Goal: Task Accomplishment & Management: Use online tool/utility

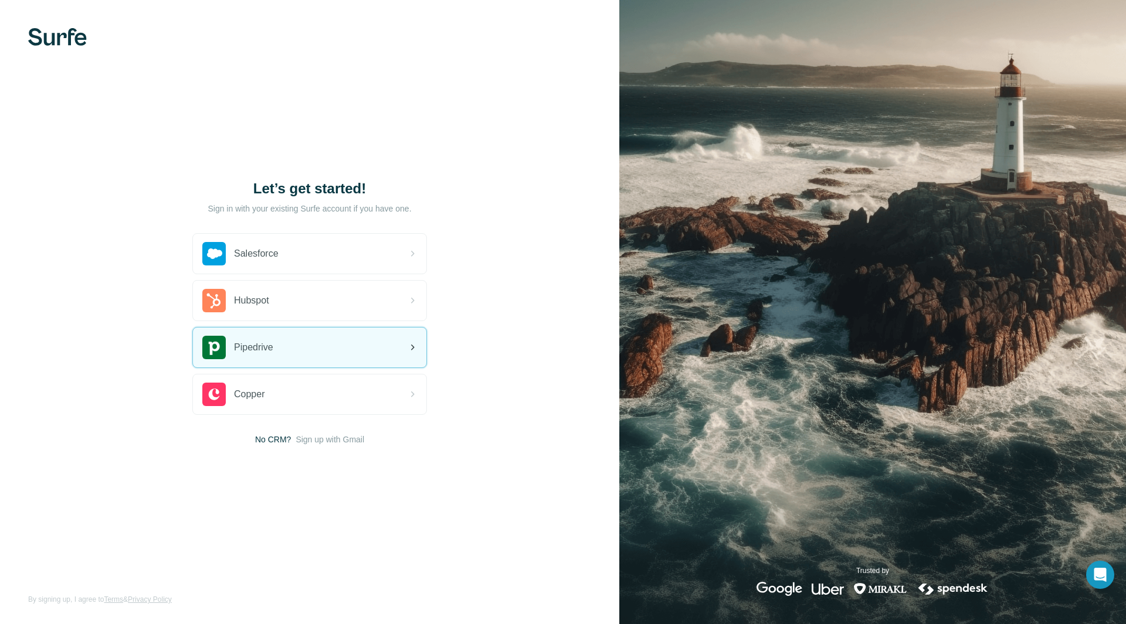
click at [321, 342] on div "Pipedrive" at bounding box center [309, 348] width 233 height 40
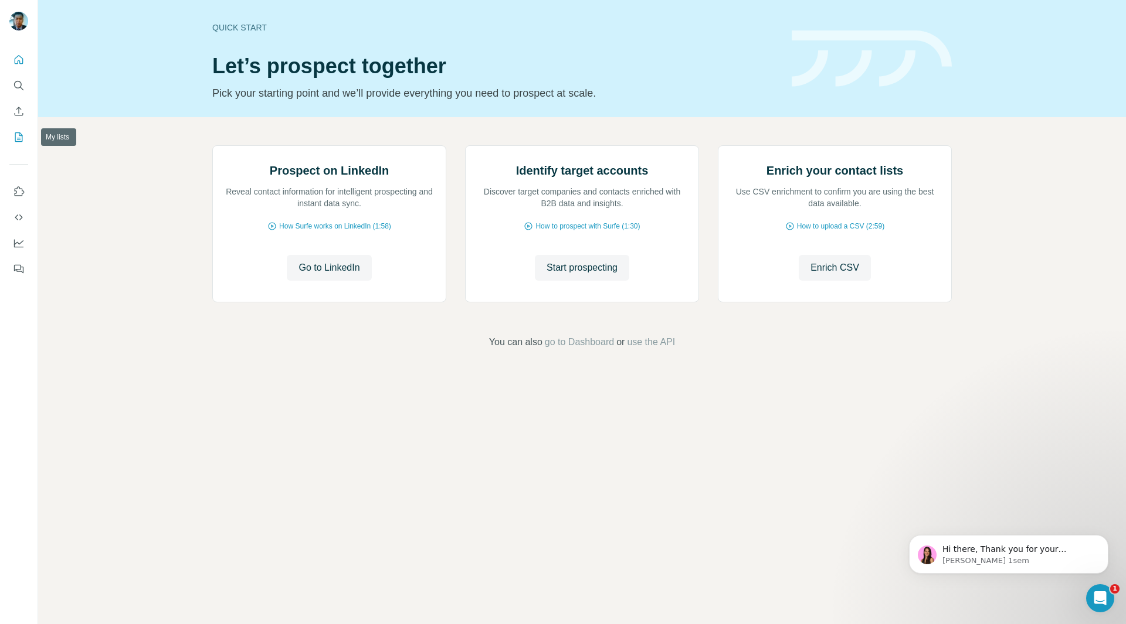
click at [20, 131] on button "My lists" at bounding box center [18, 137] width 19 height 21
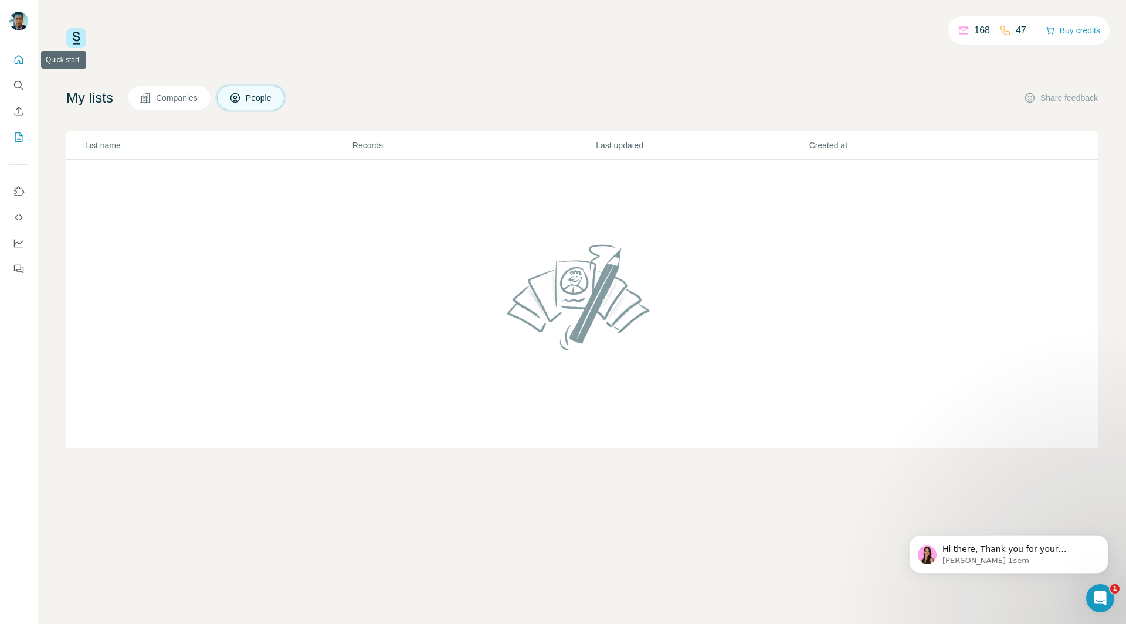
click at [18, 57] on icon "Quick start" at bounding box center [19, 59] width 9 height 9
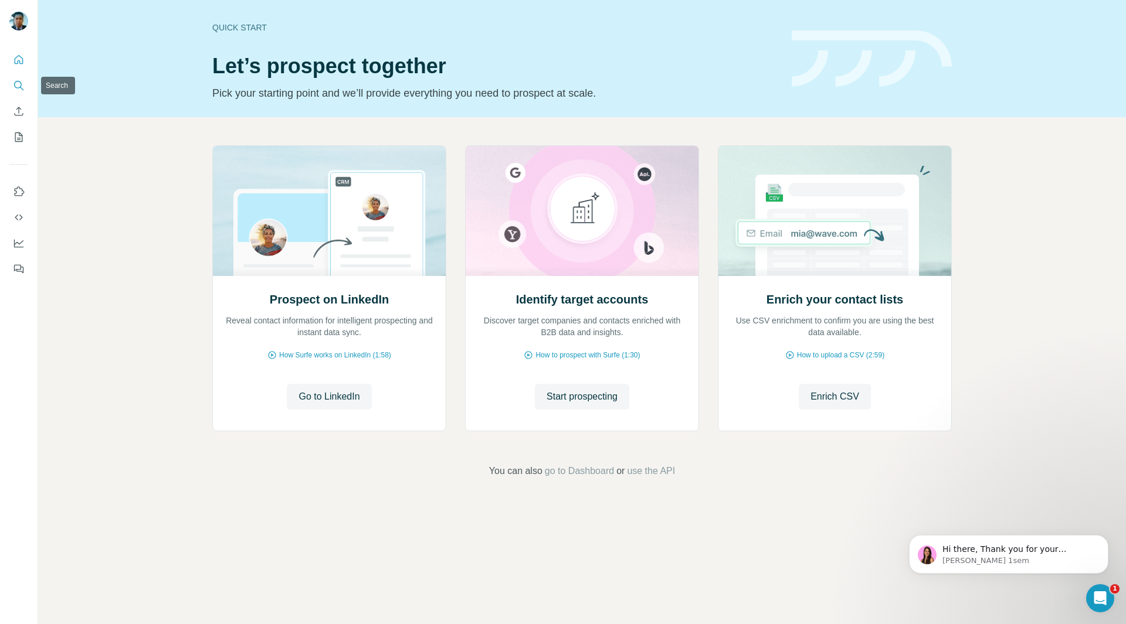
click at [16, 89] on icon "Search" at bounding box center [19, 86] width 12 height 12
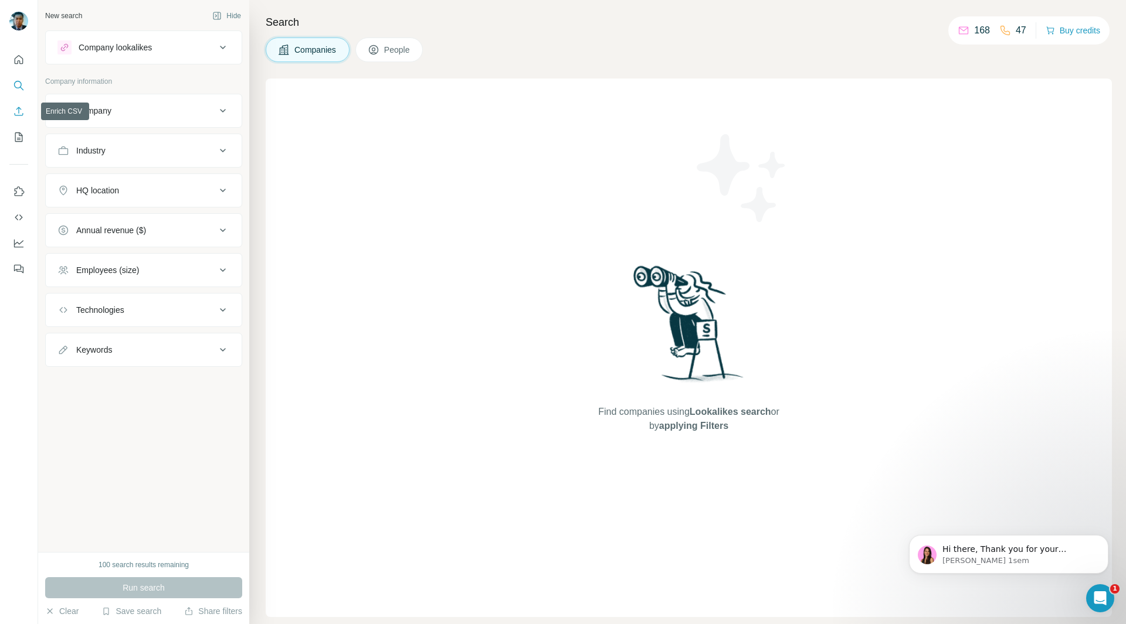
click at [20, 110] on icon "Enrich CSV" at bounding box center [19, 112] width 12 height 12
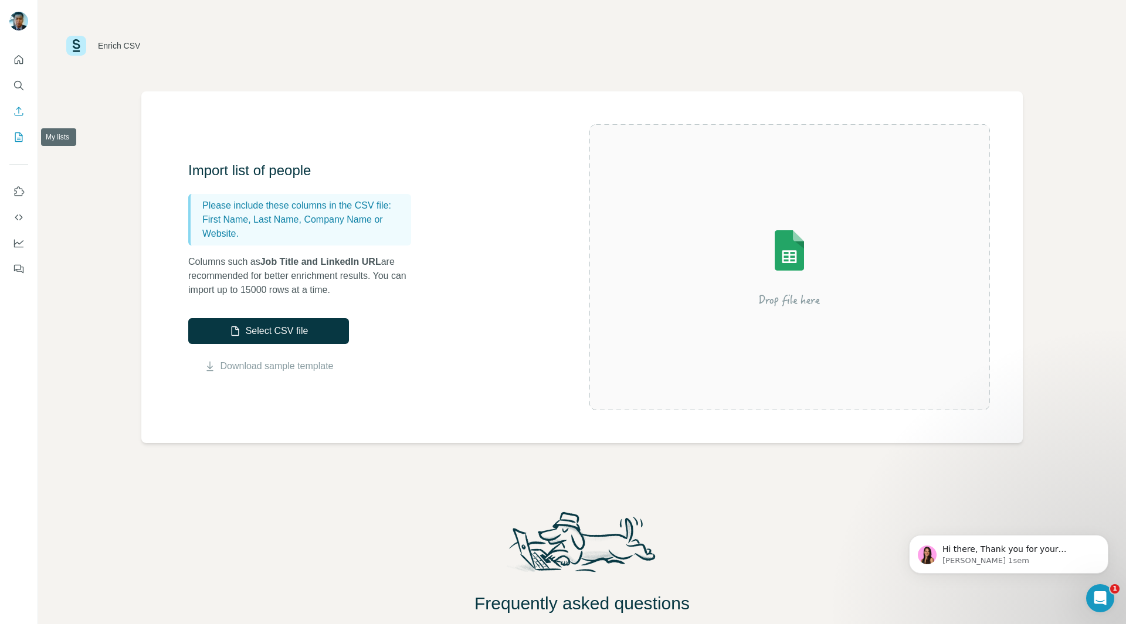
click at [13, 137] on icon "My lists" at bounding box center [19, 137] width 12 height 12
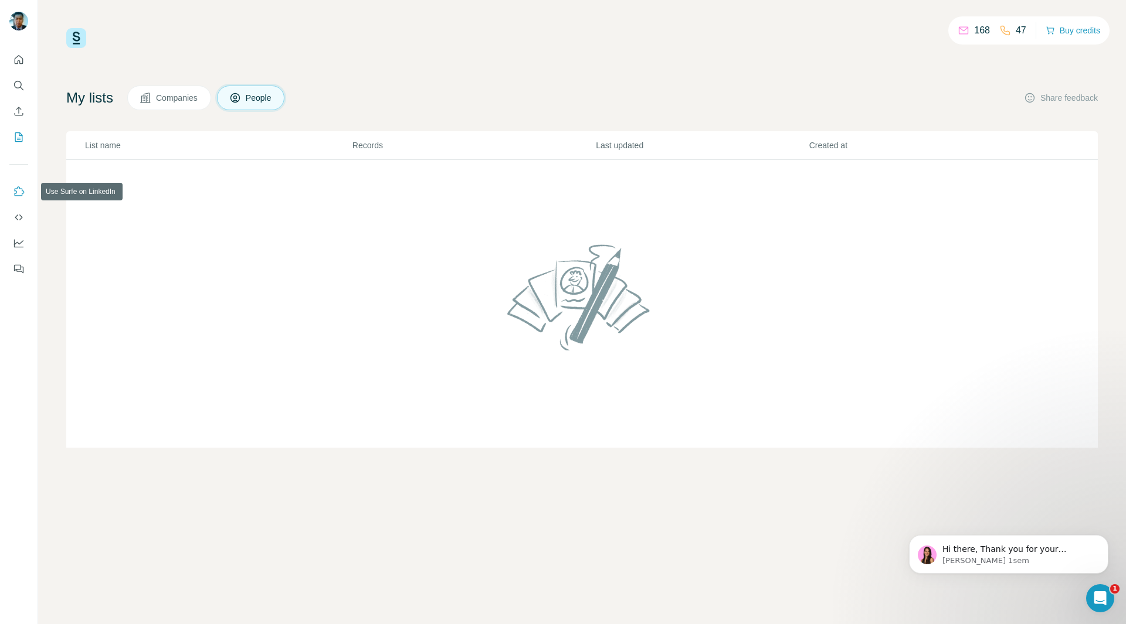
click at [25, 194] on button "Use Surfe on LinkedIn" at bounding box center [18, 191] width 19 height 21
click at [19, 213] on icon "Use Surfe API" at bounding box center [19, 218] width 12 height 12
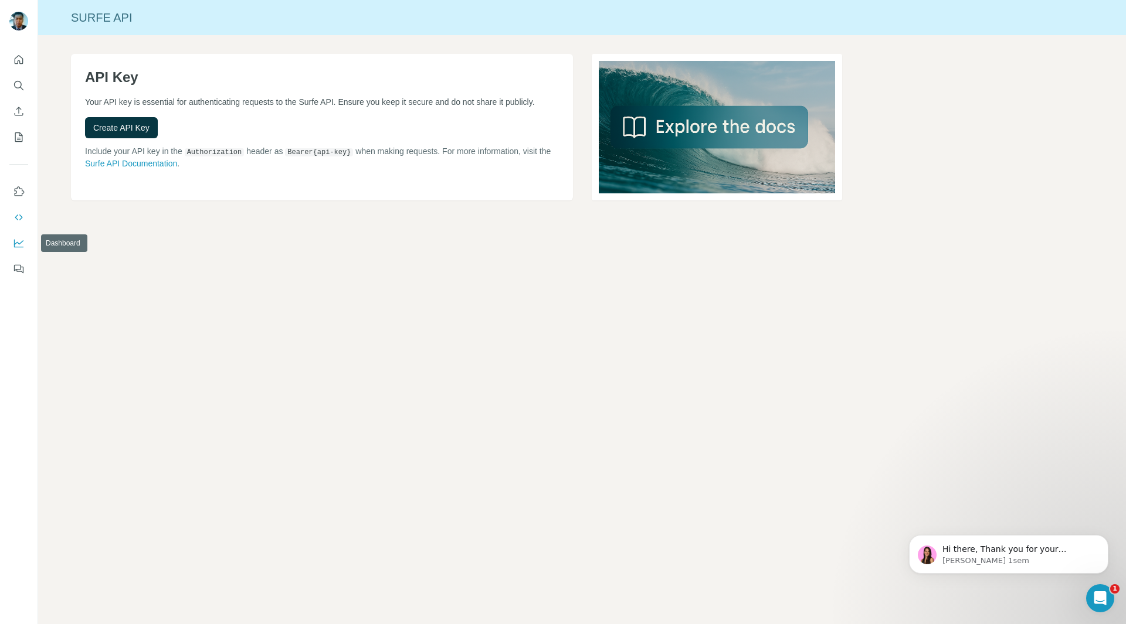
click at [15, 247] on icon "Dashboard" at bounding box center [18, 244] width 9 height 8
click at [18, 145] on button "My lists" at bounding box center [18, 137] width 19 height 21
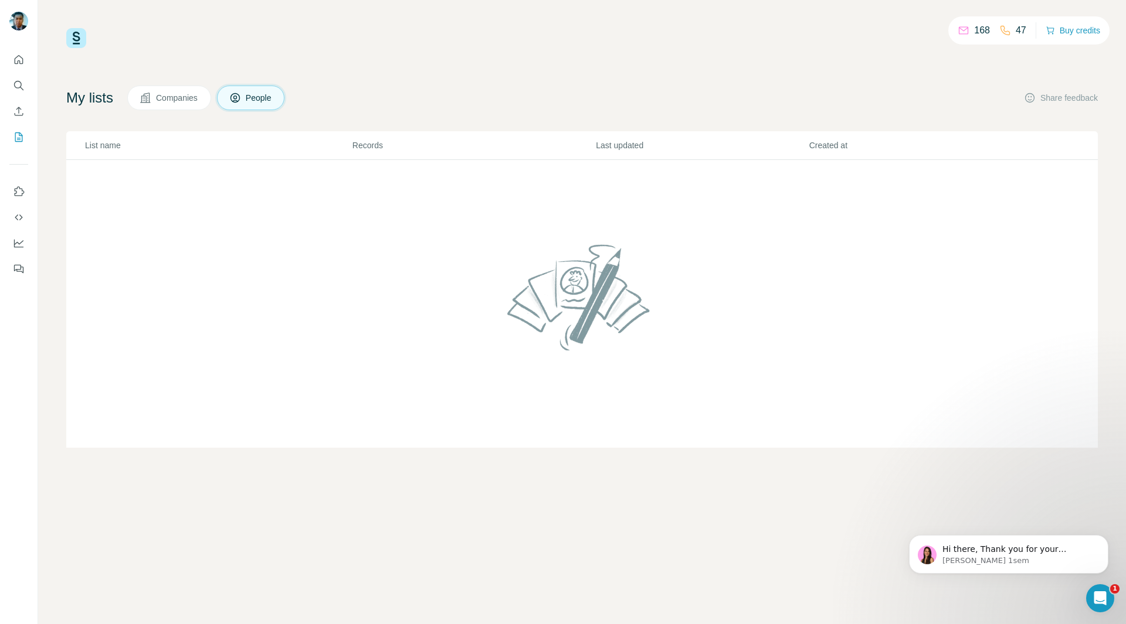
scroll to position [1, 0]
click at [19, 115] on icon "Enrich CSV" at bounding box center [19, 111] width 9 height 9
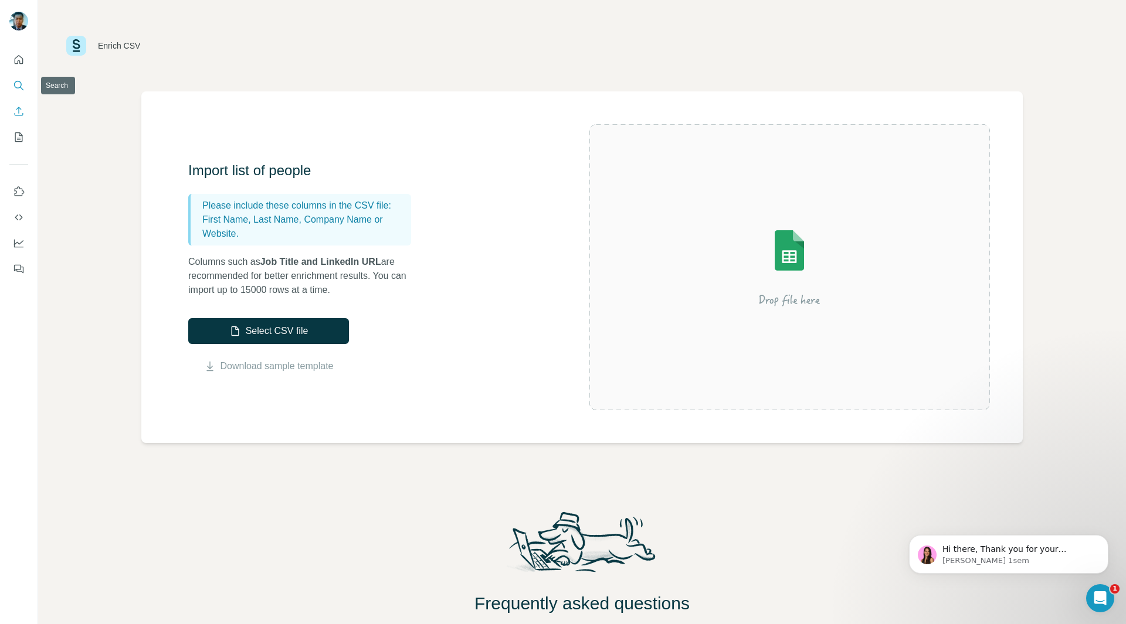
click at [20, 87] on icon "Search" at bounding box center [18, 85] width 8 height 8
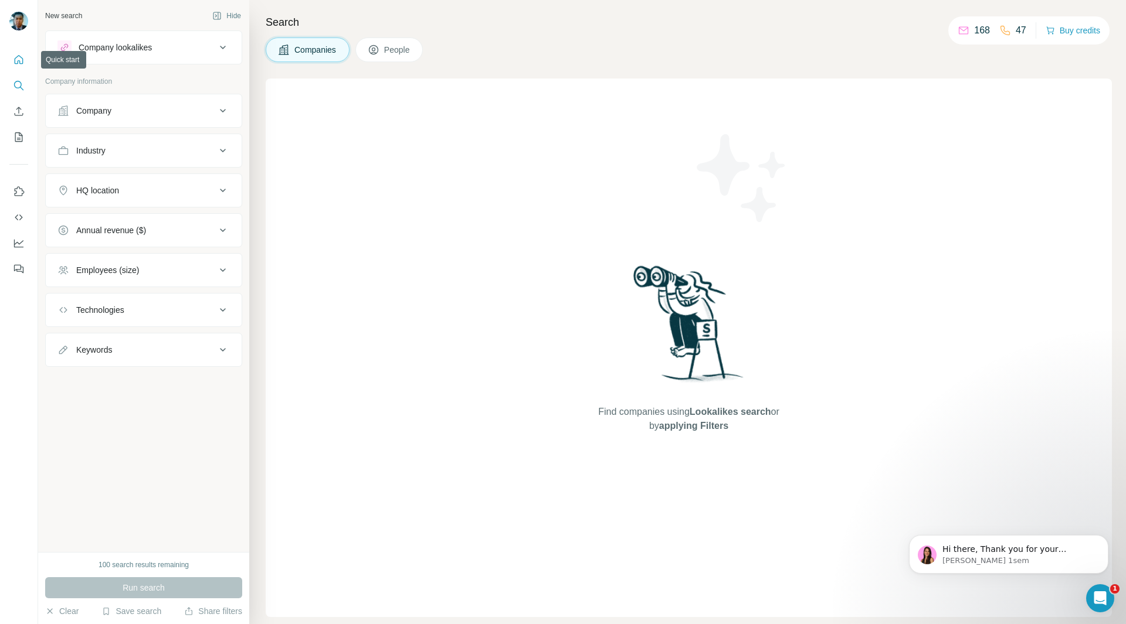
click at [19, 64] on icon "Quick start" at bounding box center [19, 60] width 12 height 12
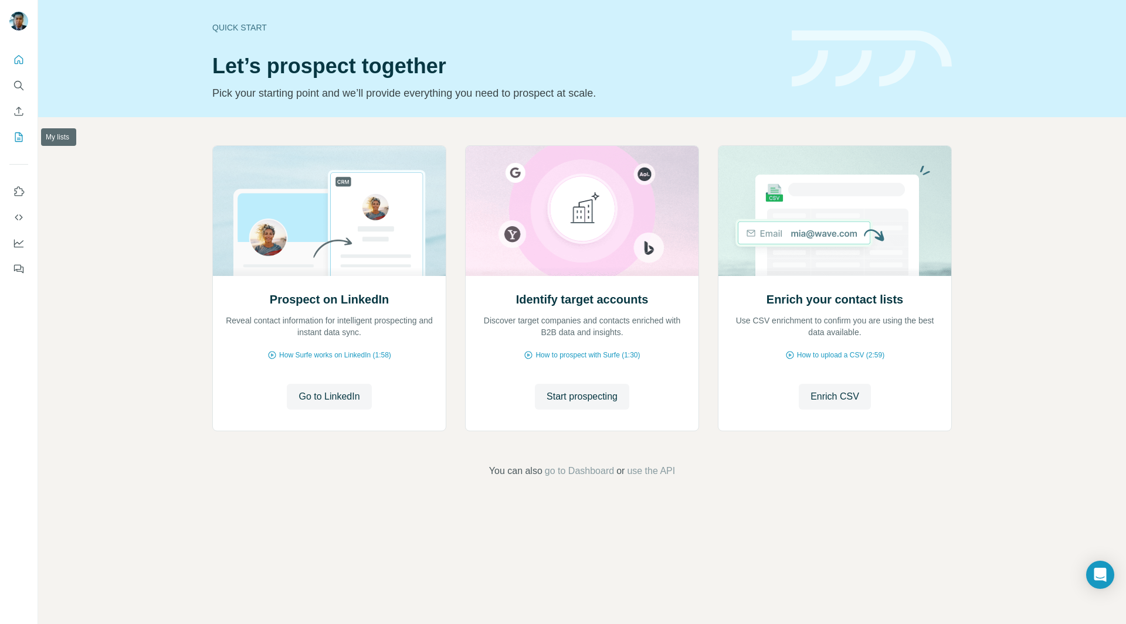
click at [23, 138] on icon "My lists" at bounding box center [19, 137] width 12 height 12
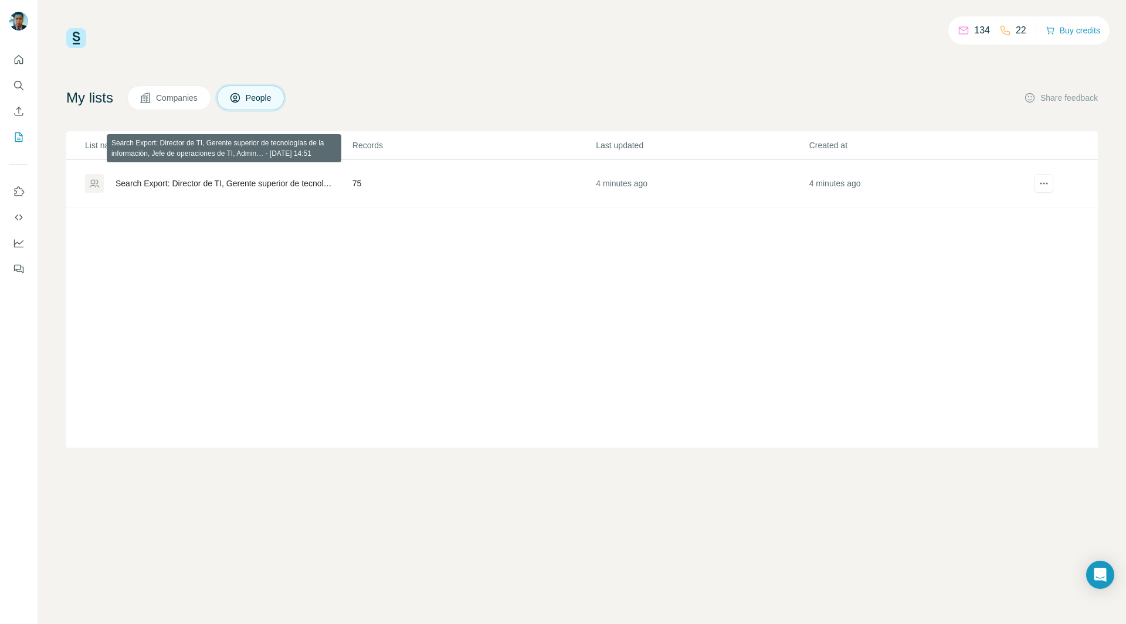
click at [186, 179] on div "Search Export: Director de TI, Gerente superior de tecnologías de la informació…" at bounding box center [223, 184] width 217 height 12
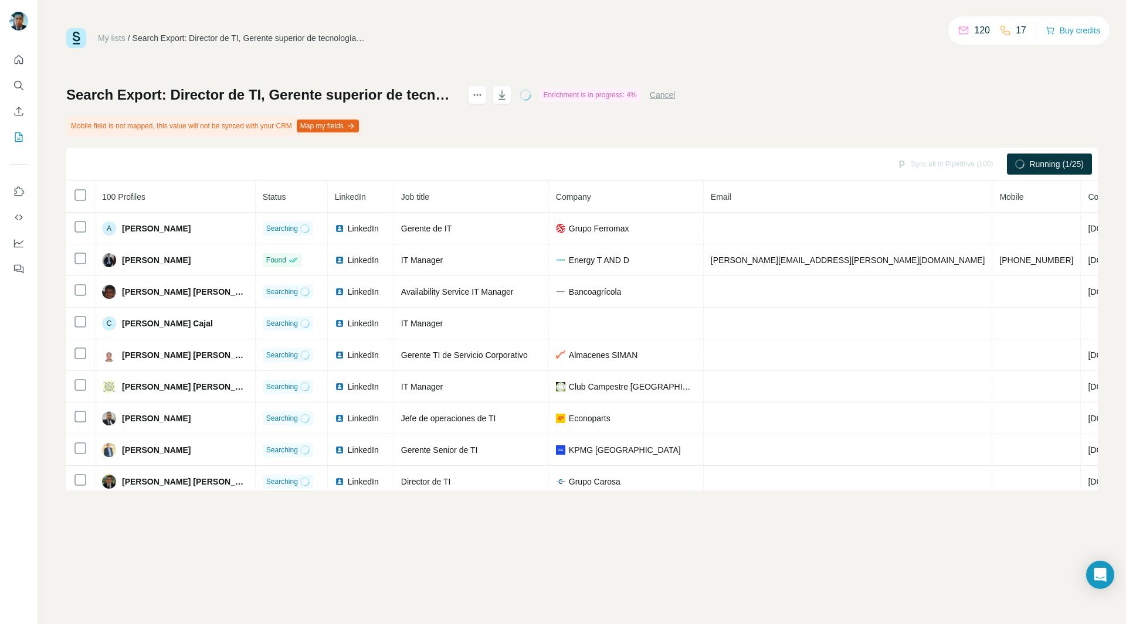
click at [345, 125] on button "Map my fields" at bounding box center [328, 126] width 62 height 13
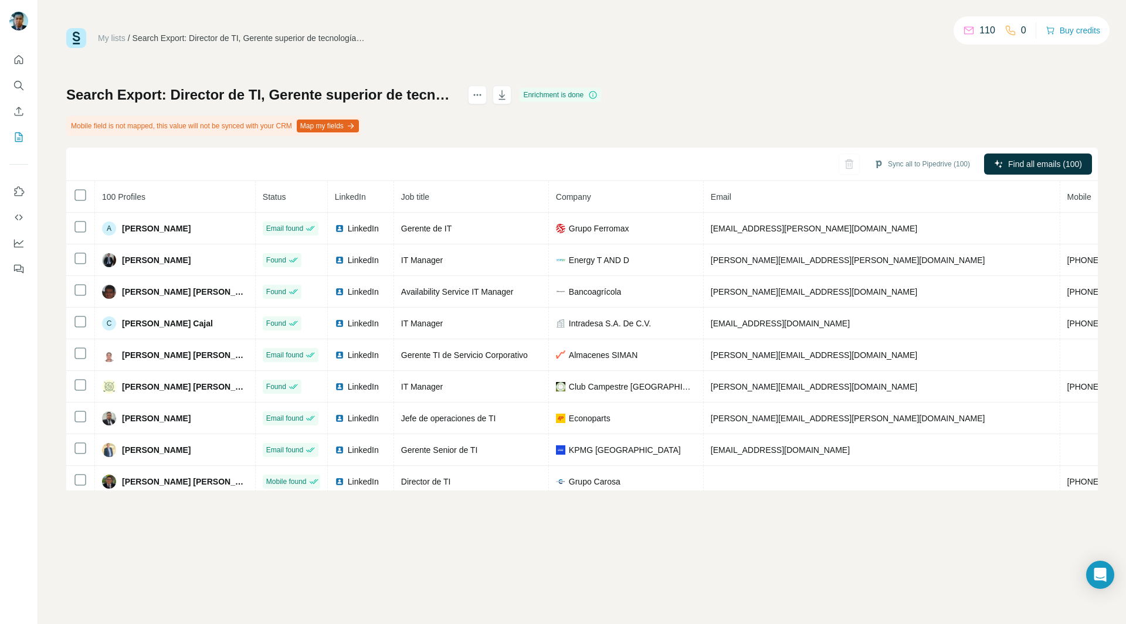
click at [327, 128] on button "Map my fields" at bounding box center [328, 126] width 62 height 13
